Goal: Transaction & Acquisition: Book appointment/travel/reservation

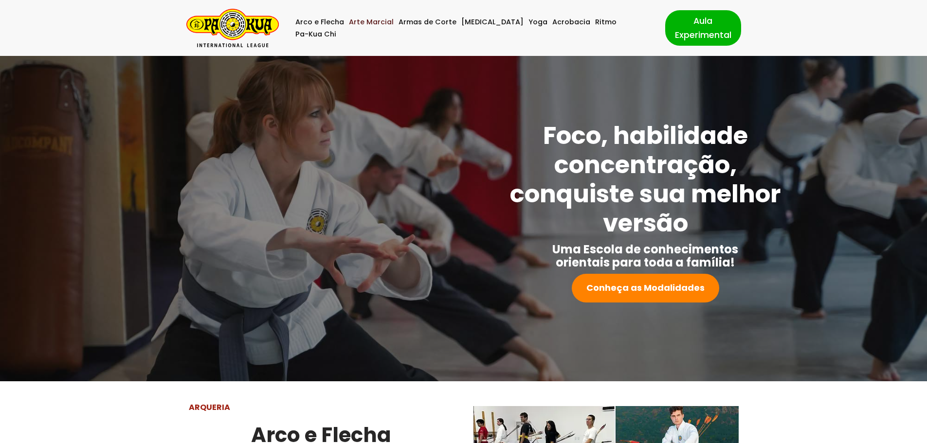
click at [381, 28] on link "Arte Marcial" at bounding box center [371, 22] width 45 height 12
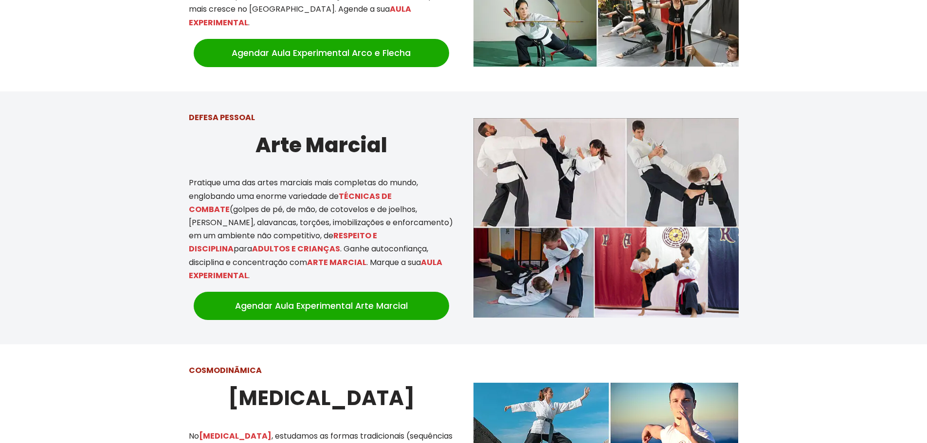
scroll to position [500, 0]
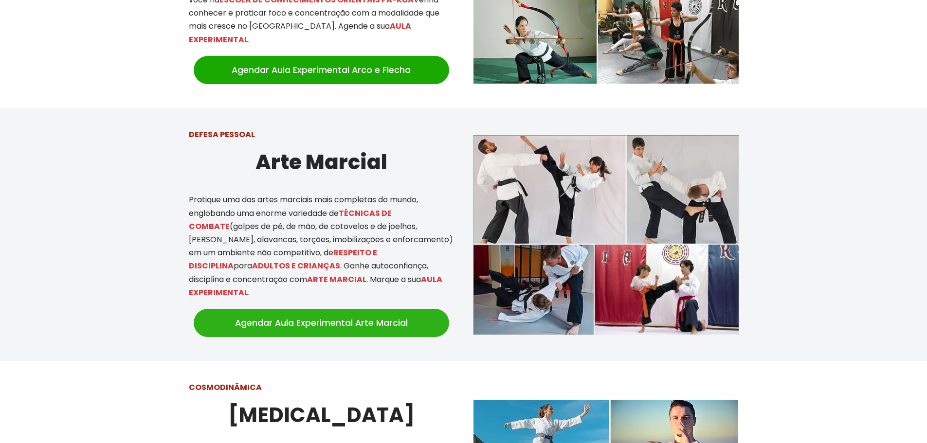
click at [285, 309] on link "Agendar Aula Experimental Arte Marcial" at bounding box center [321, 323] width 255 height 28
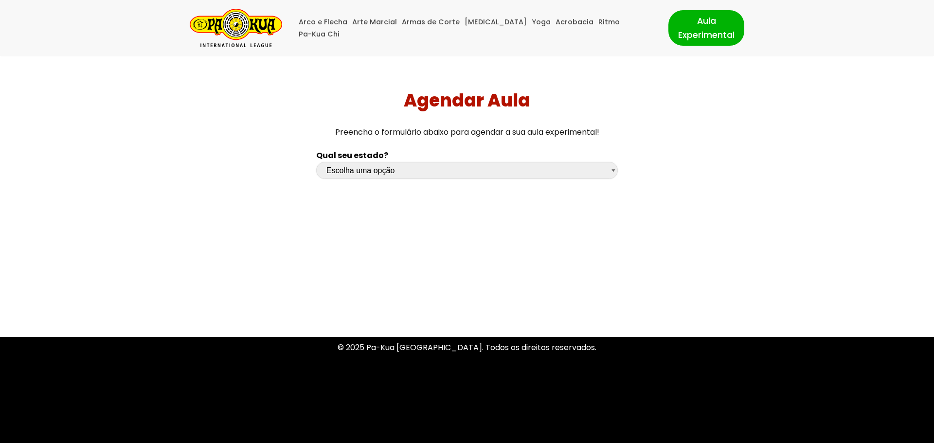
click at [375, 170] on select "Escolha uma opção [GEOGRAPHIC_DATA] [GEOGRAPHIC_DATA] [GEOGRAPHIC_DATA] [GEOGRA…" at bounding box center [467, 170] width 302 height 17
select select "sp"
click at [316, 162] on select "Escolha uma opção [GEOGRAPHIC_DATA] [GEOGRAPHIC_DATA] [GEOGRAPHIC_DATA] [GEOGRA…" at bounding box center [467, 170] width 302 height 17
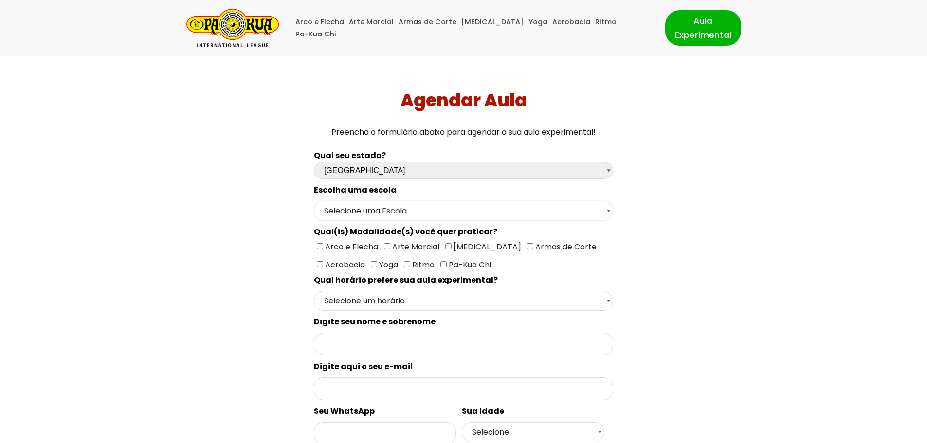
click at [353, 212] on select "Selecione uma Escola São Paulo - Escola Santa Cruz São Paulo - Escola Ana Rosa …" at bounding box center [463, 211] width 299 height 20
click at [212, 258] on div "Qual seu estado? Escolha uma opção Rio Grande do Sul Santa Catarina Paraná São …" at bounding box center [463, 399] width 649 height 510
click at [360, 294] on select "Selecione um horário Manhã Tarde Noite" at bounding box center [463, 301] width 299 height 20
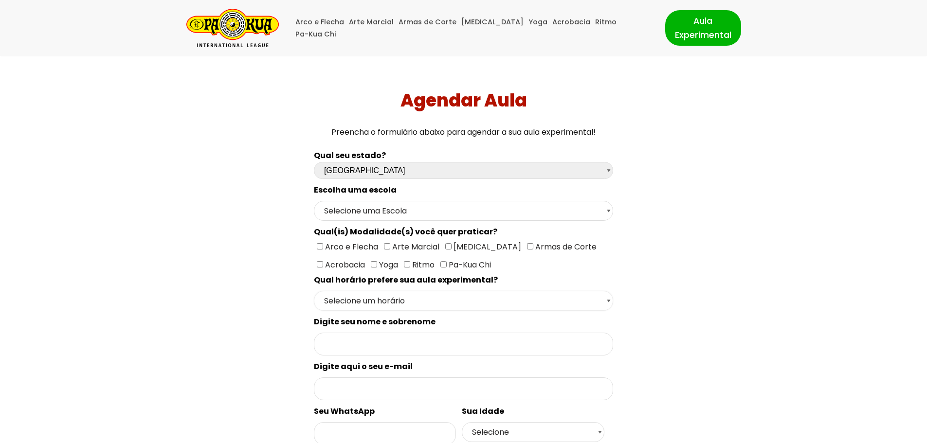
click at [360, 294] on select "Selecione um horário Manhã Tarde Noite" at bounding box center [463, 301] width 299 height 20
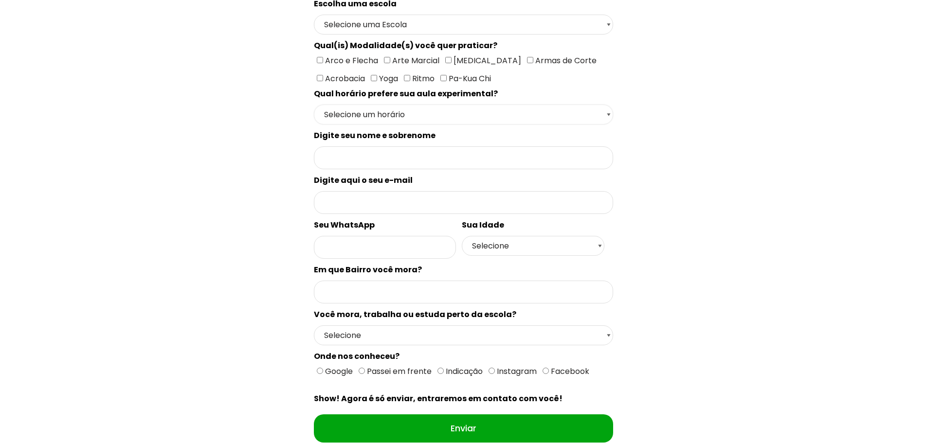
scroll to position [195, 0]
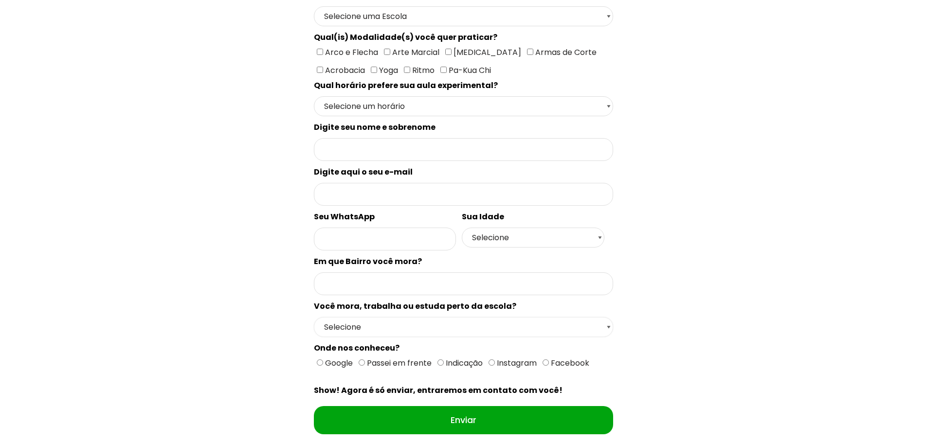
click at [470, 332] on select "Selecione Moro Perto Trabalho Perto Estudo Perto Passo Perto" at bounding box center [463, 327] width 299 height 20
